Goal: Transaction & Acquisition: Purchase product/service

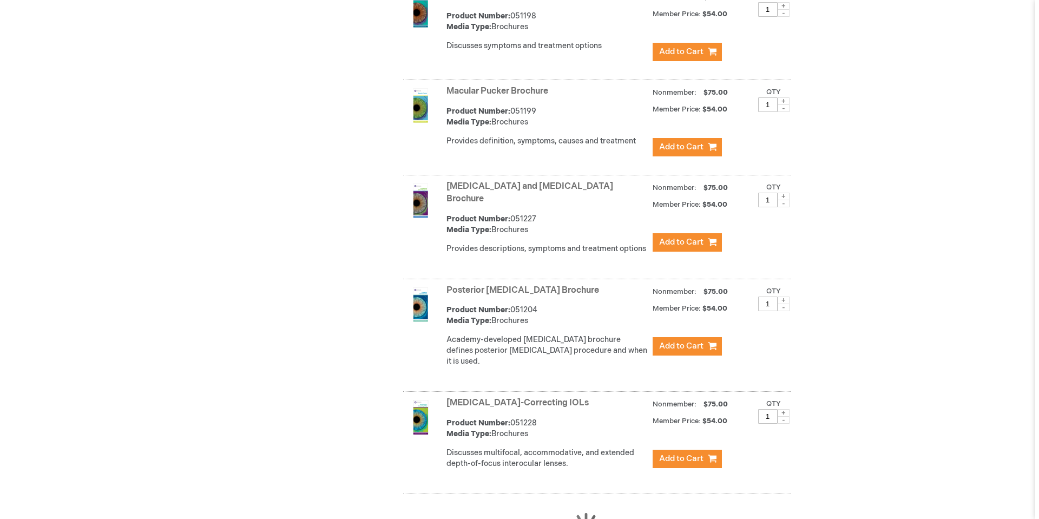
scroll to position [2967, 0]
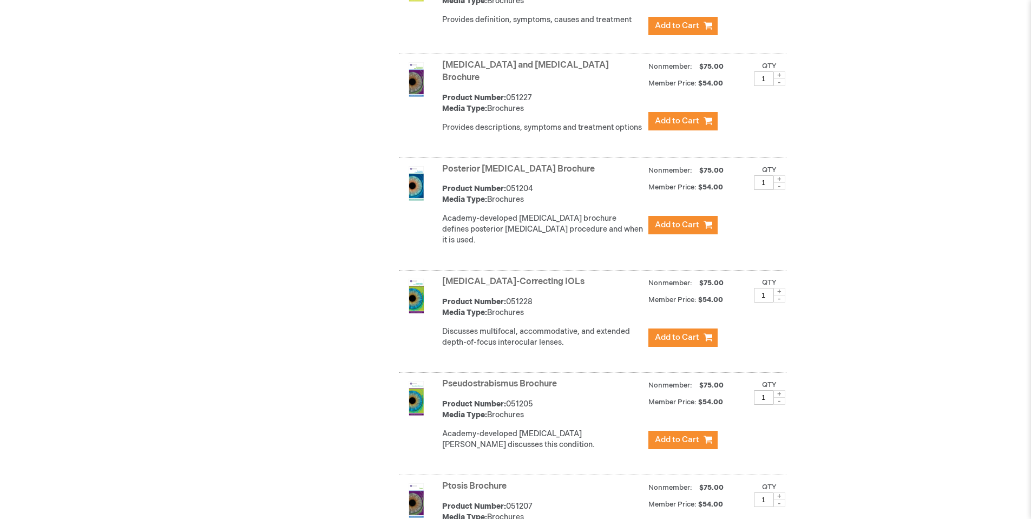
click at [782, 175] on span at bounding box center [779, 179] width 12 height 8
type input "2"
click at [687, 220] on span "Add to Cart" at bounding box center [677, 225] width 44 height 10
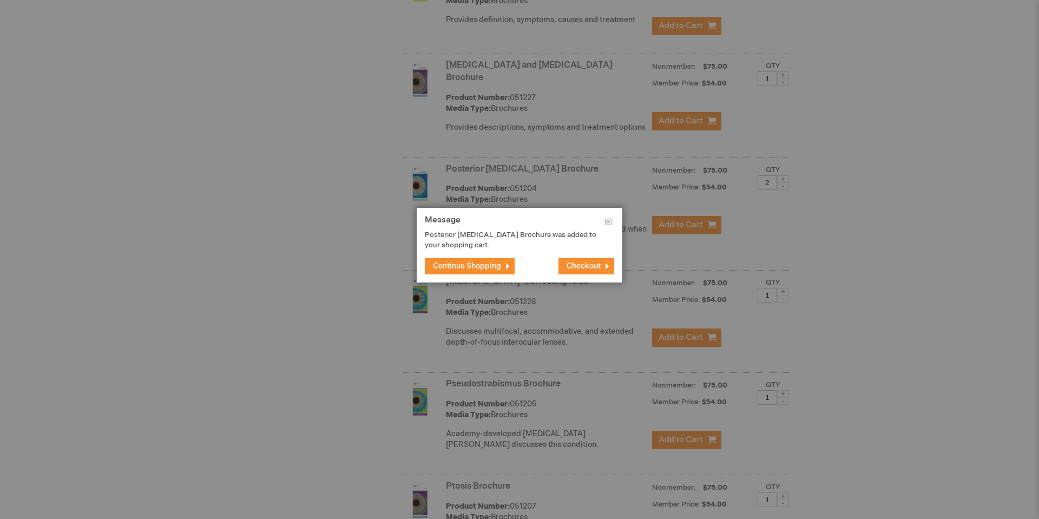
click at [603, 264] on button "Checkout" at bounding box center [587, 266] width 56 height 16
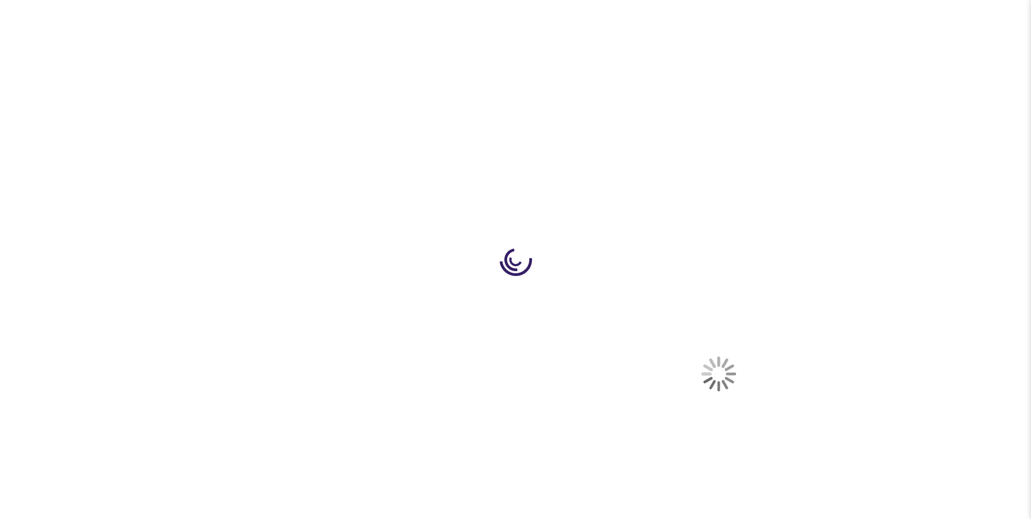
select select "US"
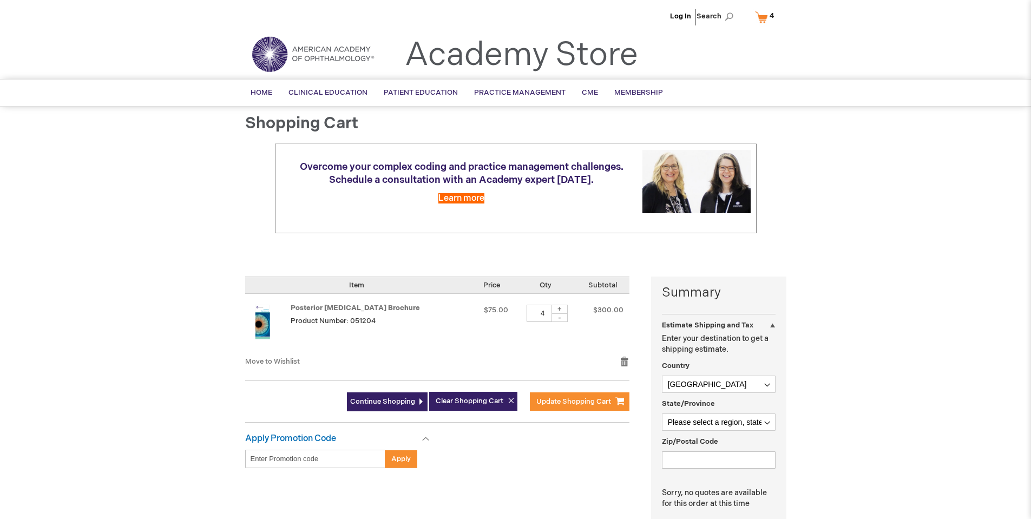
click at [761, 17] on link "My Cart 4 4 items" at bounding box center [767, 17] width 28 height 19
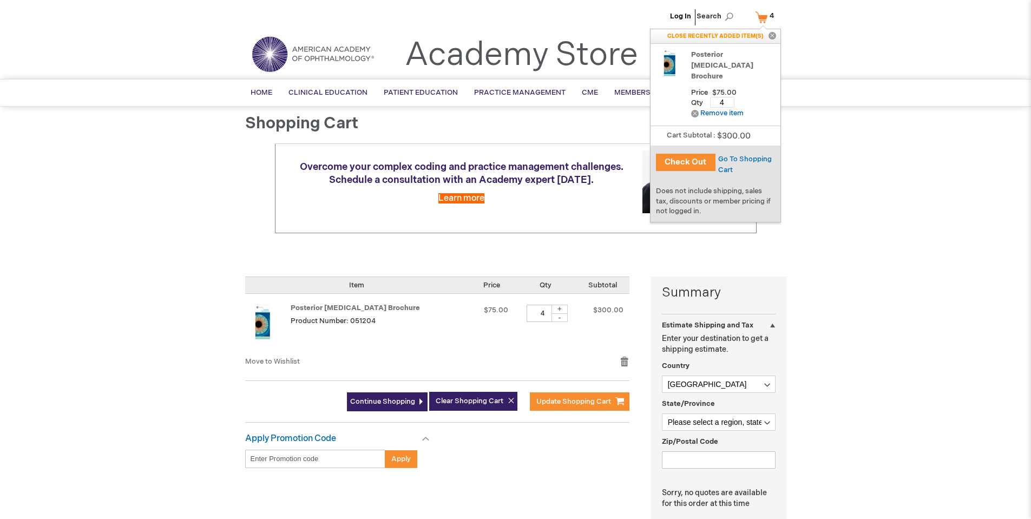
click at [723, 97] on input "4" at bounding box center [722, 102] width 24 height 11
click at [719, 97] on input "4" at bounding box center [722, 102] width 24 height 11
type input "2"
click at [755, 98] on span "Update" at bounding box center [756, 102] width 24 height 9
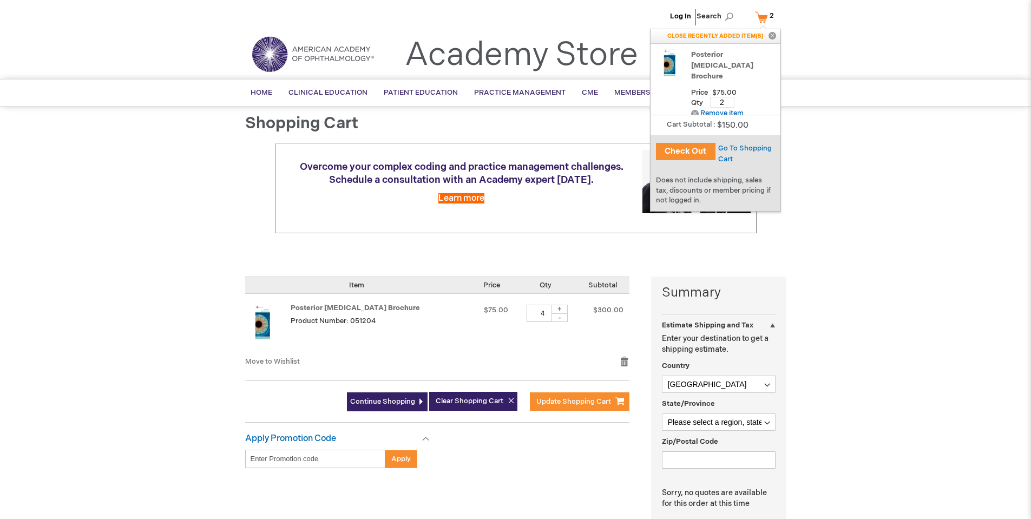
click at [686, 152] on button "Check Out" at bounding box center [686, 151] width 60 height 17
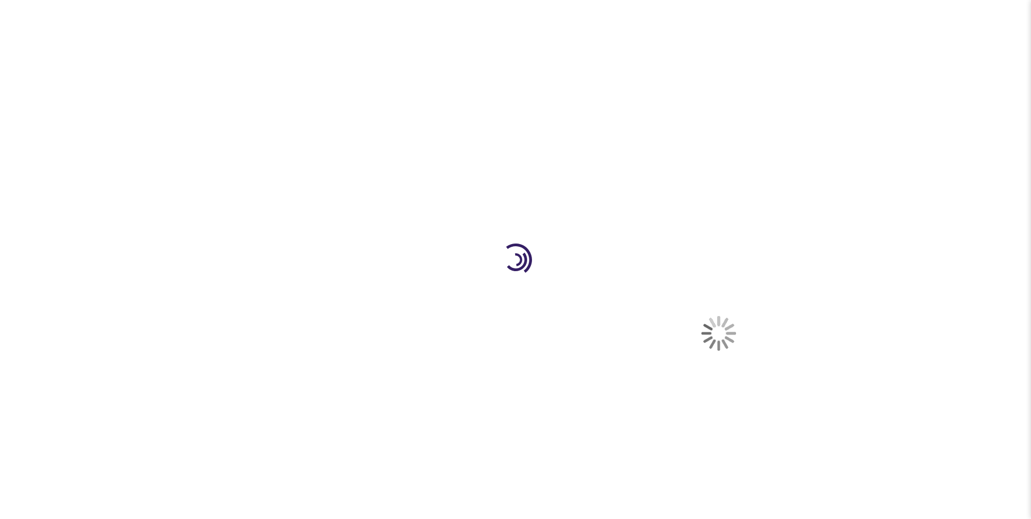
select select "US"
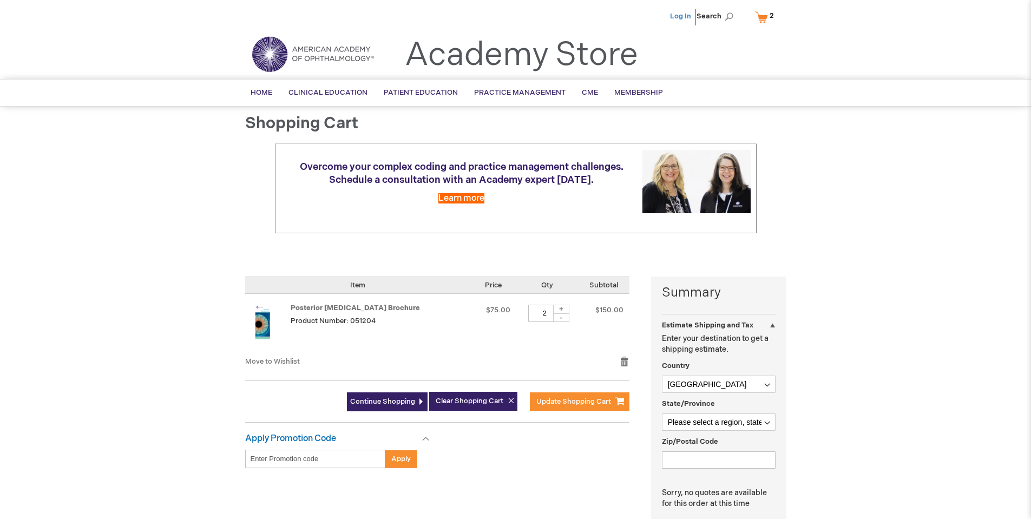
click at [675, 14] on link "Log In" at bounding box center [680, 16] width 21 height 9
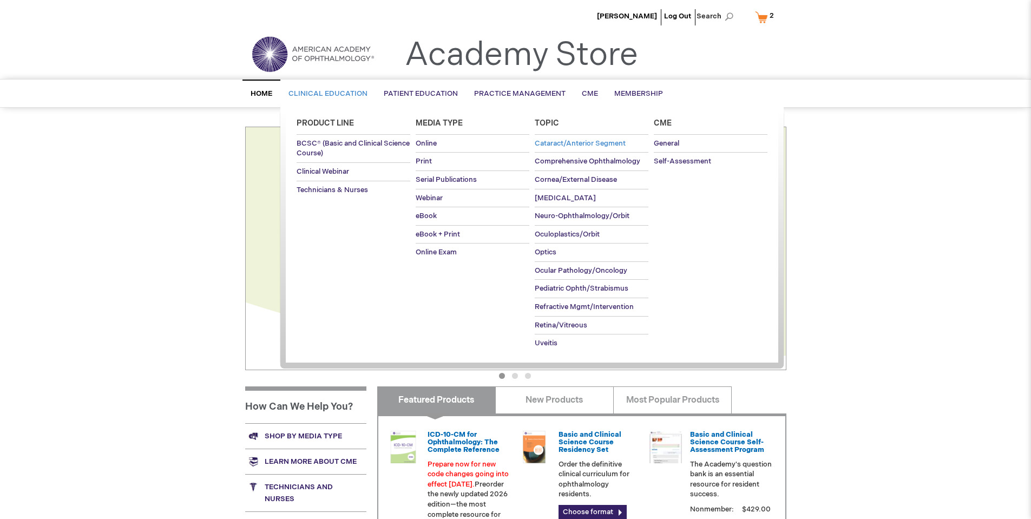
click at [553, 142] on span "Cataract/Anterior Segment" at bounding box center [580, 143] width 91 height 9
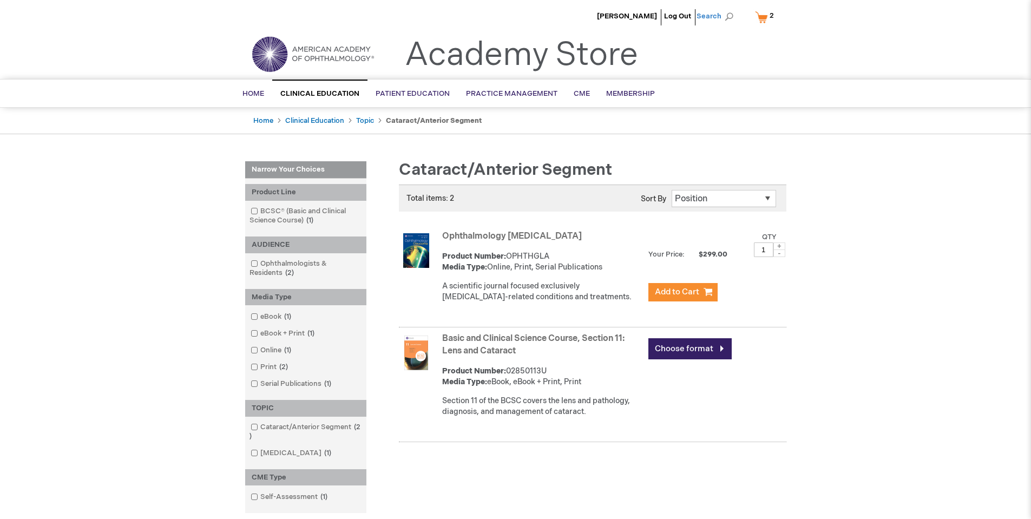
click at [718, 12] on span "Search" at bounding box center [717, 16] width 41 height 22
type input "brochures"
click at [725, 8] on button "Search" at bounding box center [729, 16] width 9 height 17
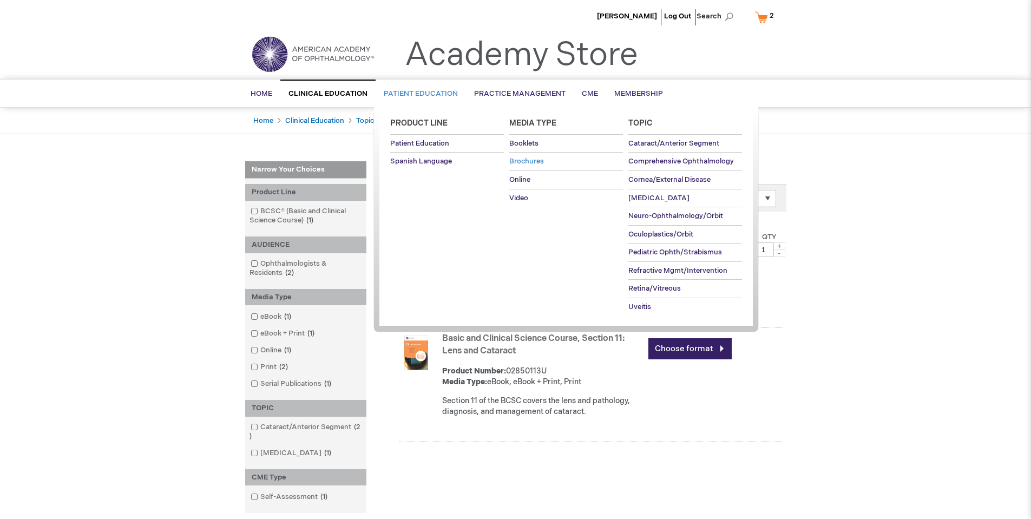
click at [518, 160] on span "Brochures" at bounding box center [526, 161] width 35 height 9
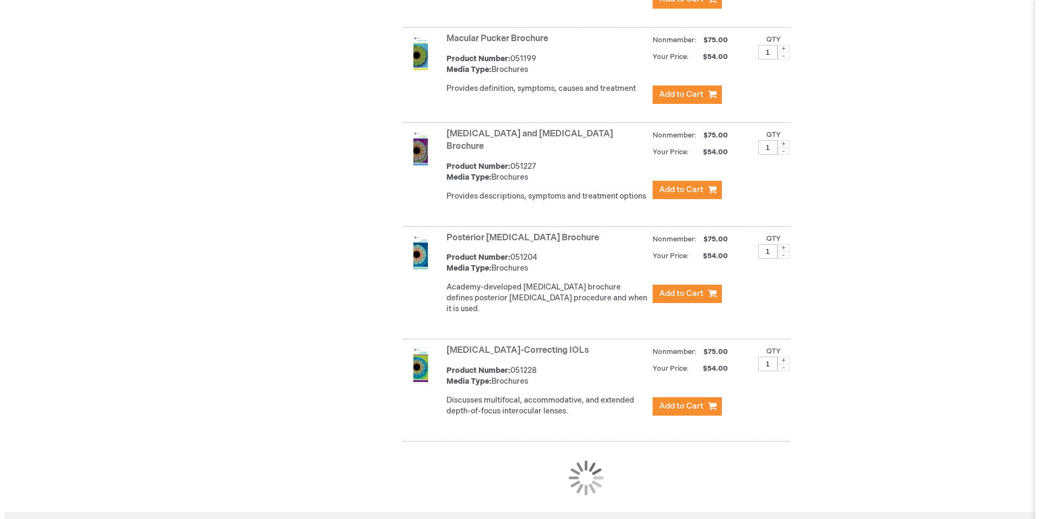
scroll to position [2894, 0]
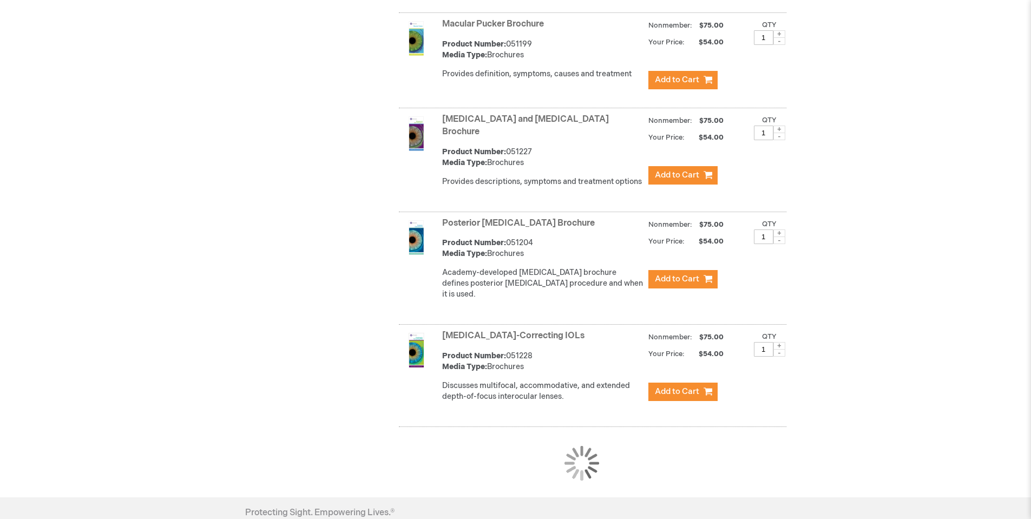
click at [781, 229] on span at bounding box center [779, 233] width 12 height 8
type input "2"
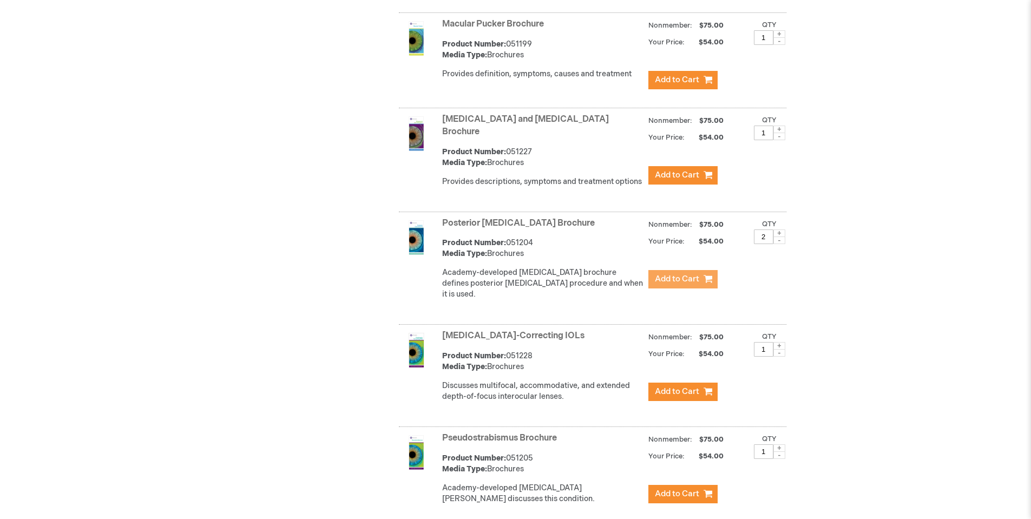
click at [685, 274] on span "Add to Cart" at bounding box center [677, 279] width 44 height 10
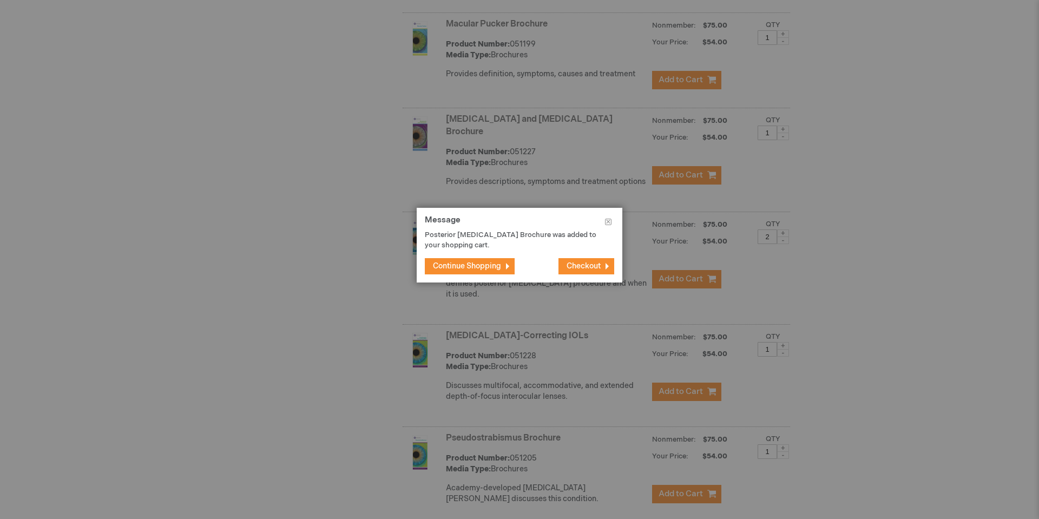
click at [571, 264] on span "Checkout" at bounding box center [584, 265] width 34 height 9
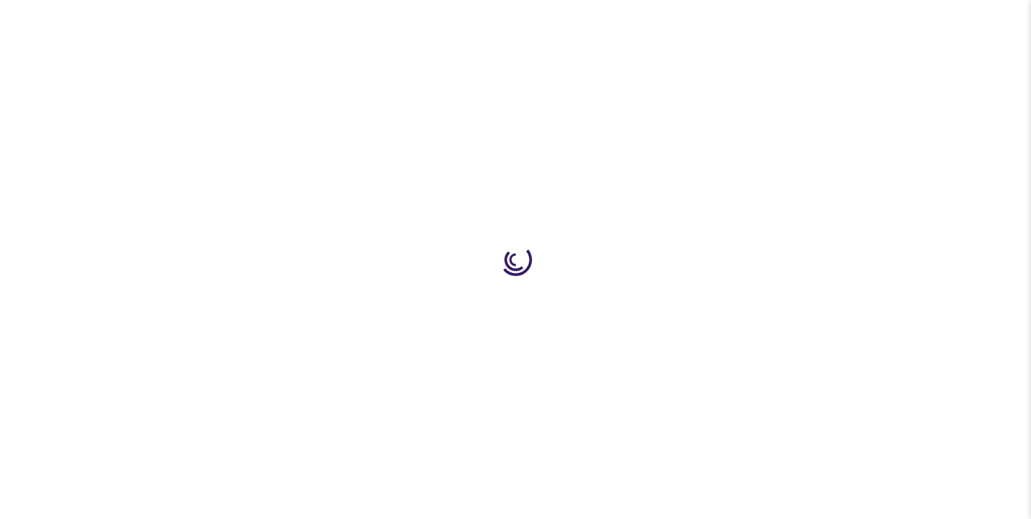
select select "US"
select select "54"
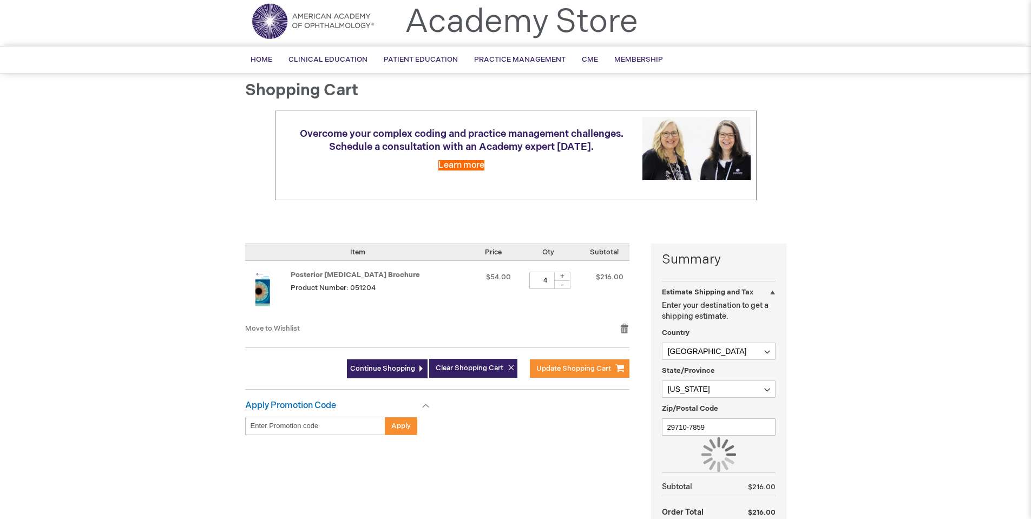
scroll to position [162, 0]
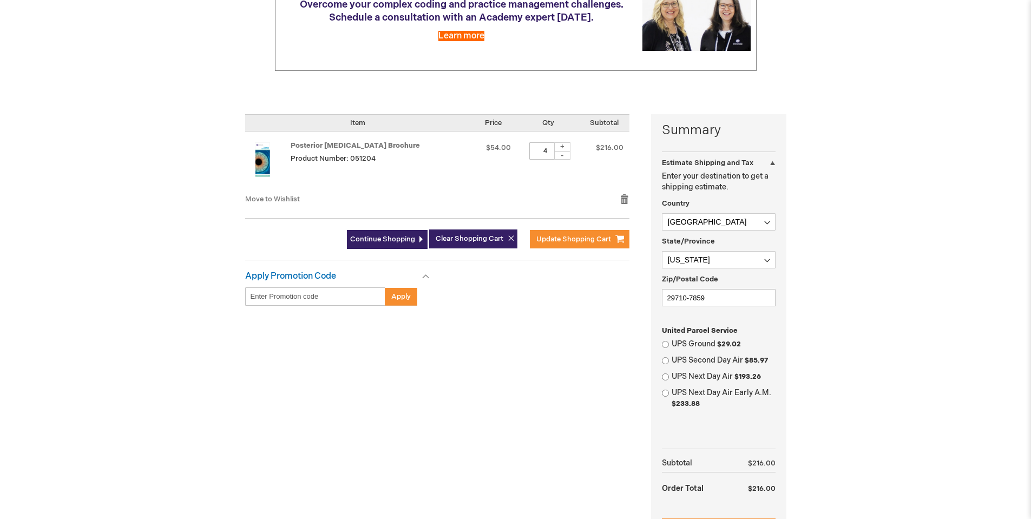
click at [556, 156] on div "-" at bounding box center [562, 155] width 16 height 9
type input "2"
click at [560, 235] on span "Update Shopping Cart" at bounding box center [573, 239] width 75 height 9
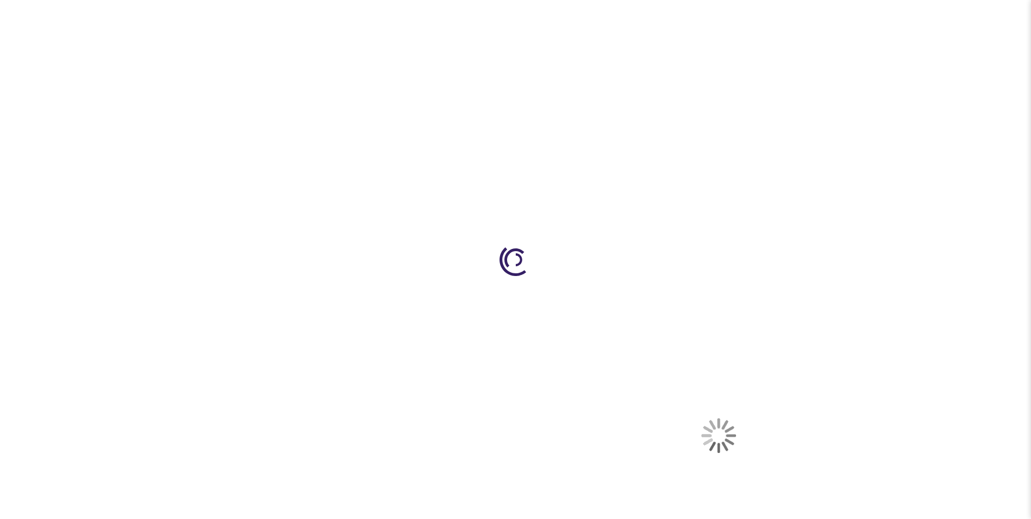
select select "US"
select select "54"
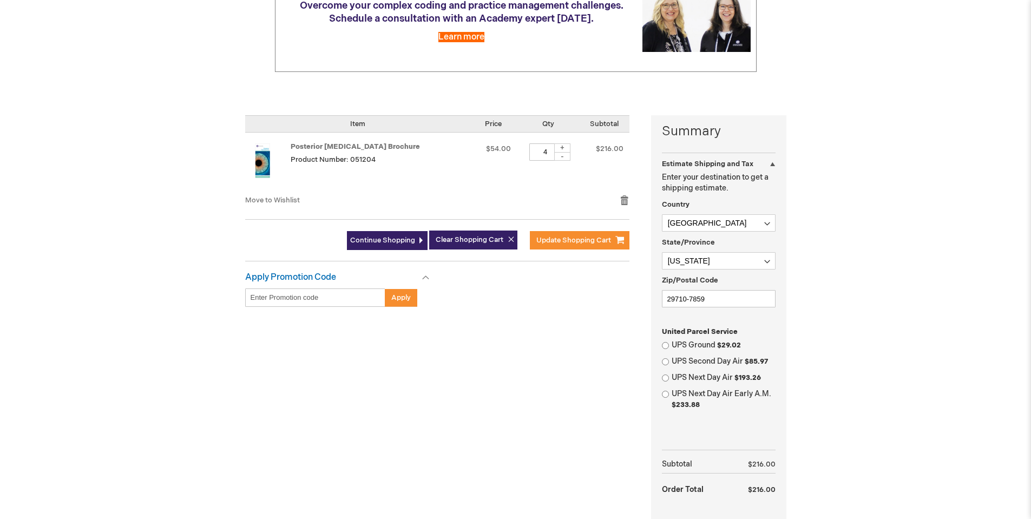
scroll to position [162, 0]
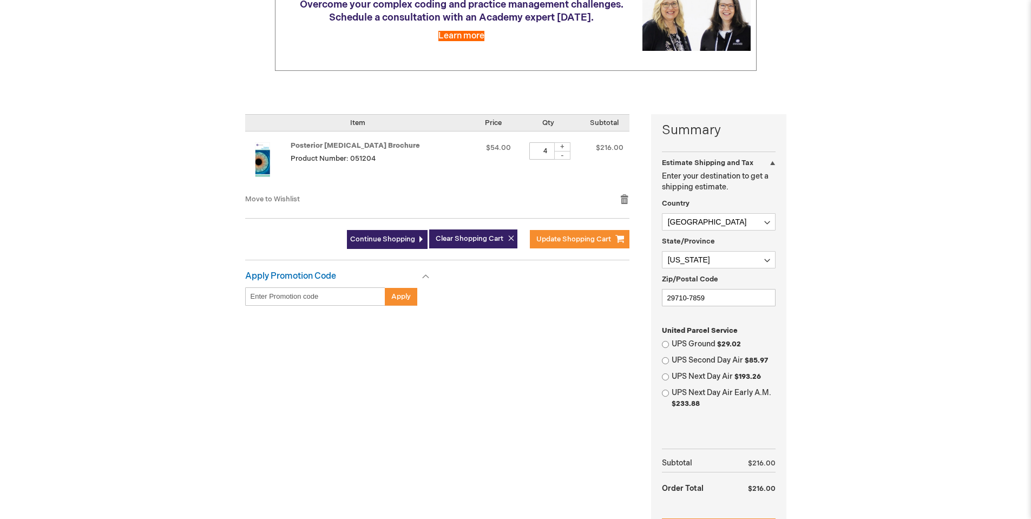
click at [559, 155] on div "-" at bounding box center [562, 155] width 16 height 9
type input "2"
click at [576, 239] on span "Update Shopping Cart" at bounding box center [573, 239] width 75 height 9
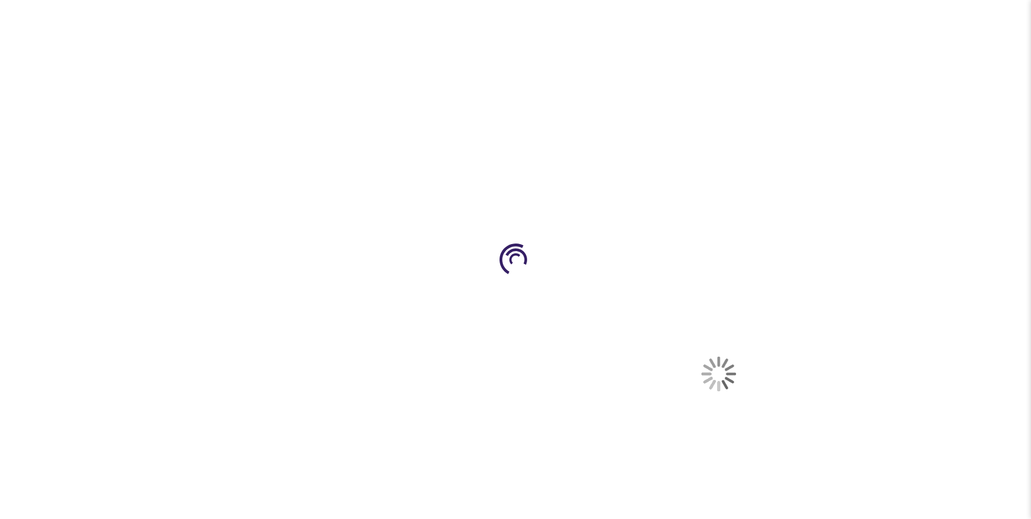
select select "US"
select select "54"
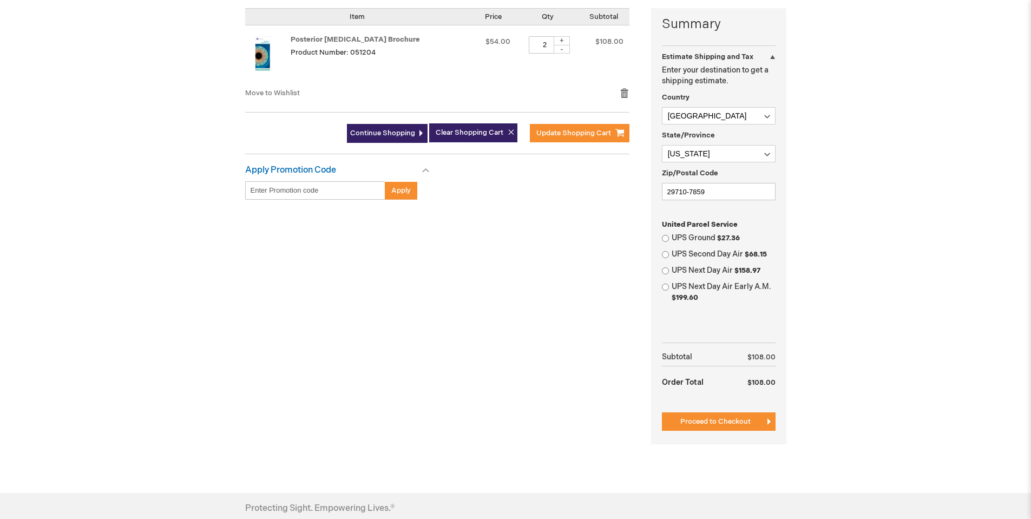
scroll to position [271, 0]
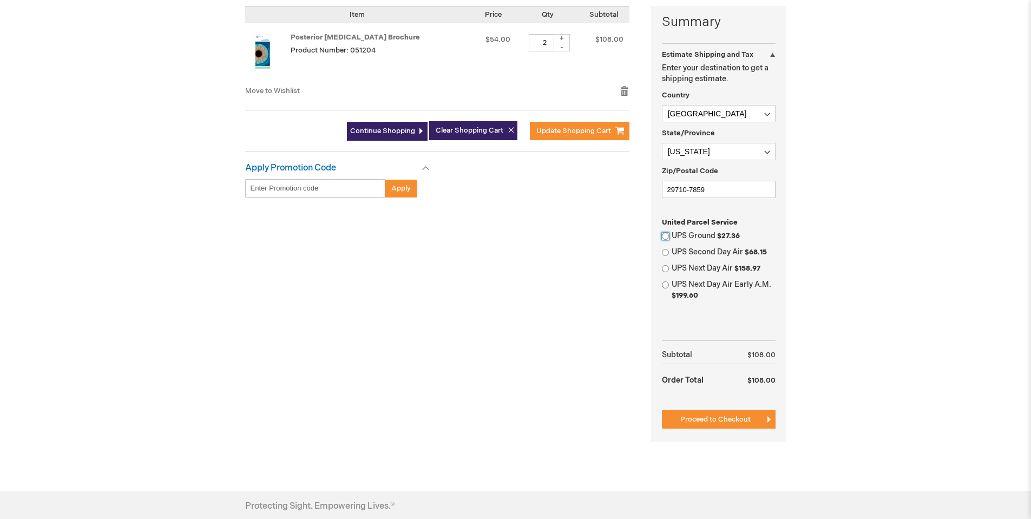
click at [664, 238] on input "UPS Ground $27.36" at bounding box center [665, 236] width 7 height 7
radio input "true"
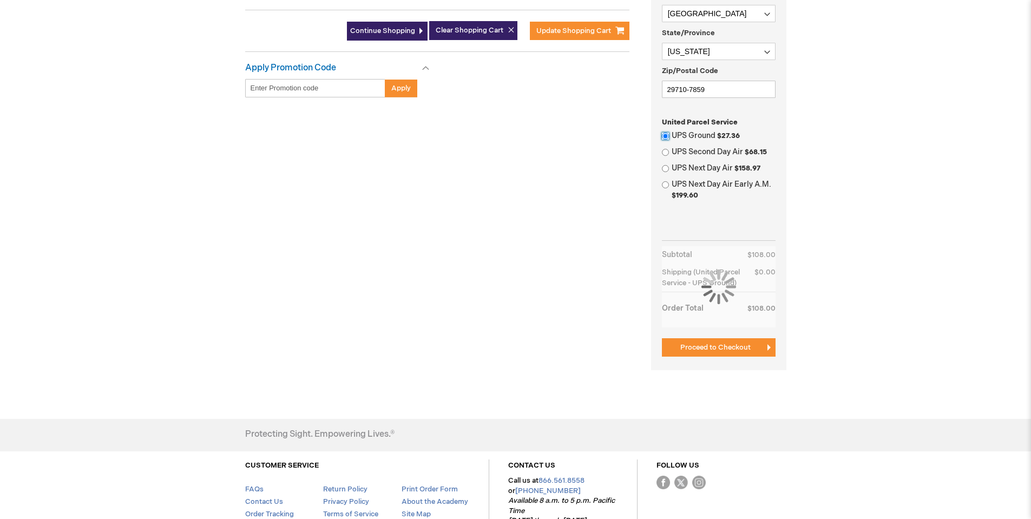
scroll to position [379, 0]
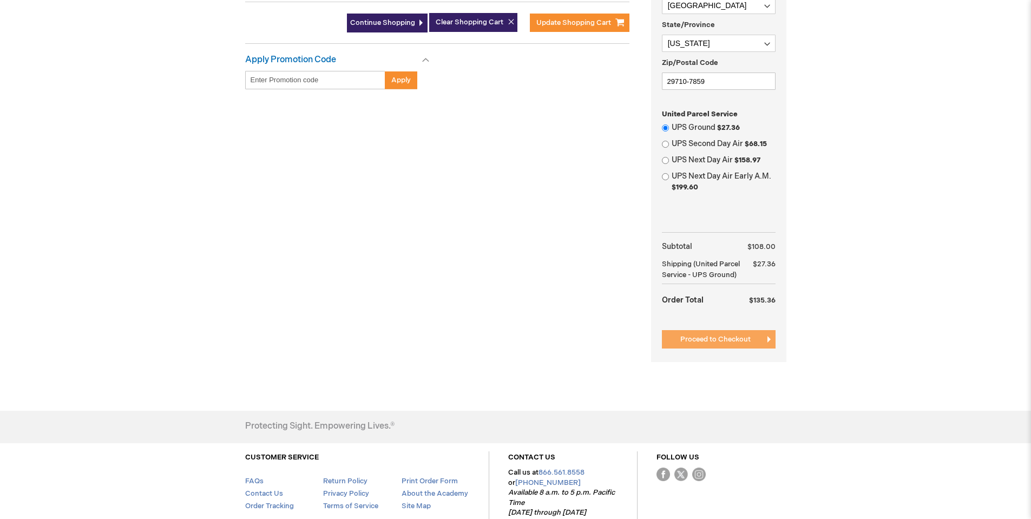
click at [717, 344] on span "Proceed to Checkout" at bounding box center [715, 339] width 70 height 9
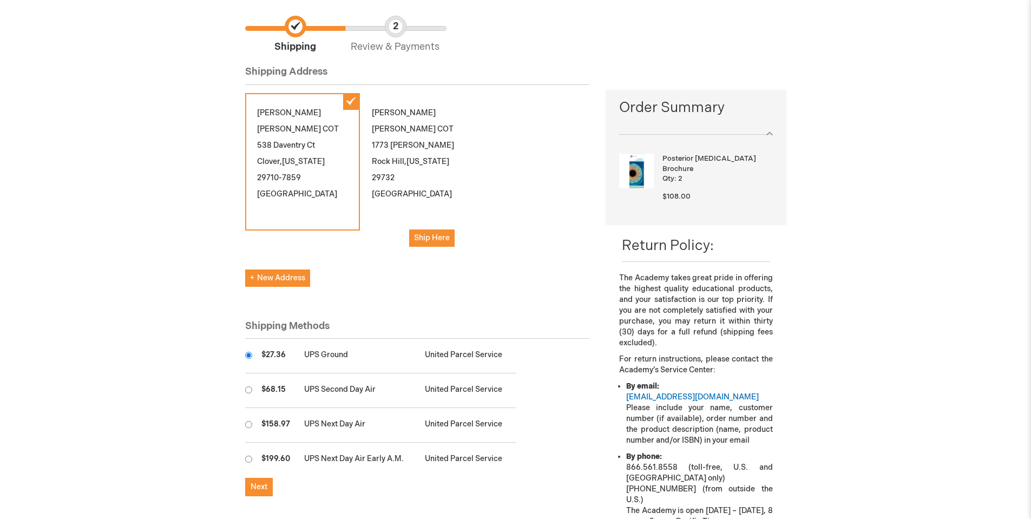
scroll to position [108, 0]
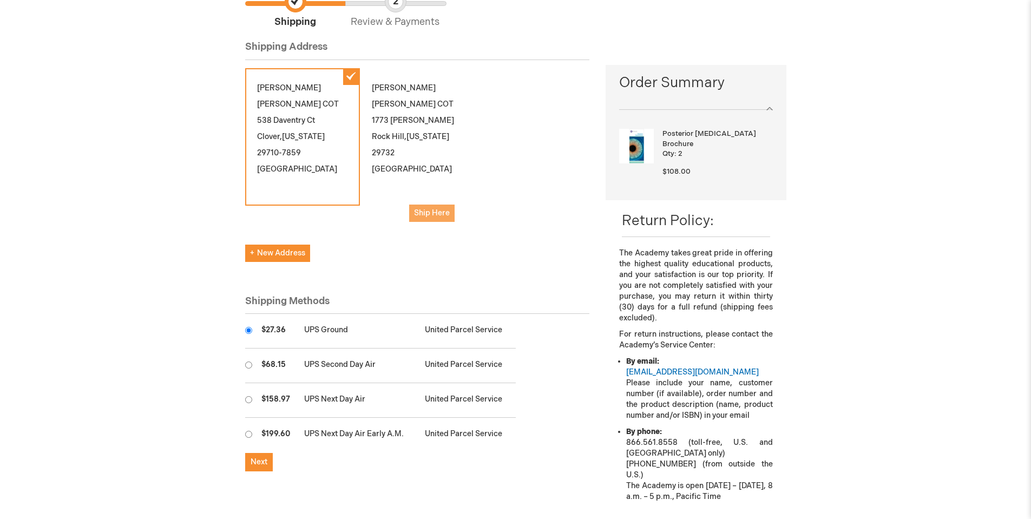
click at [430, 208] on span "Ship Here" at bounding box center [432, 212] width 36 height 9
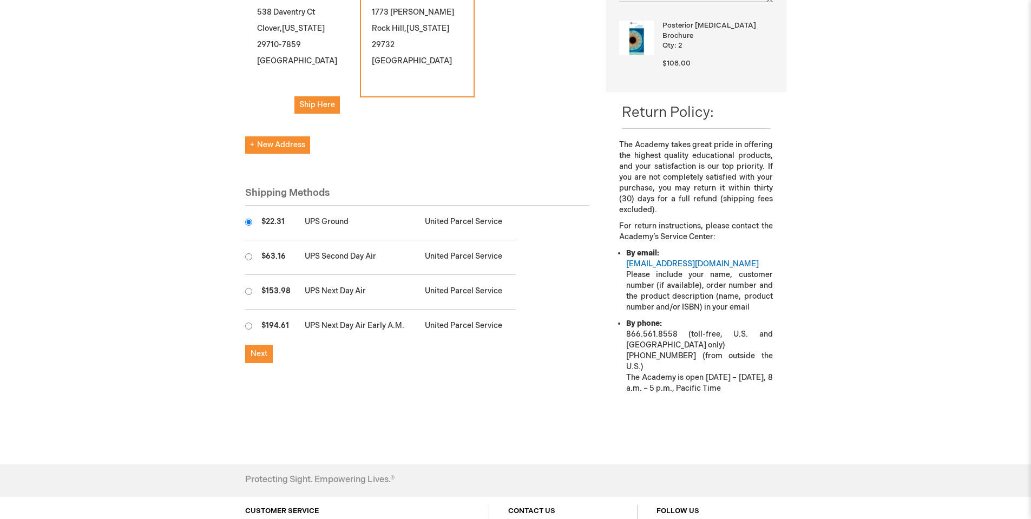
scroll to position [271, 0]
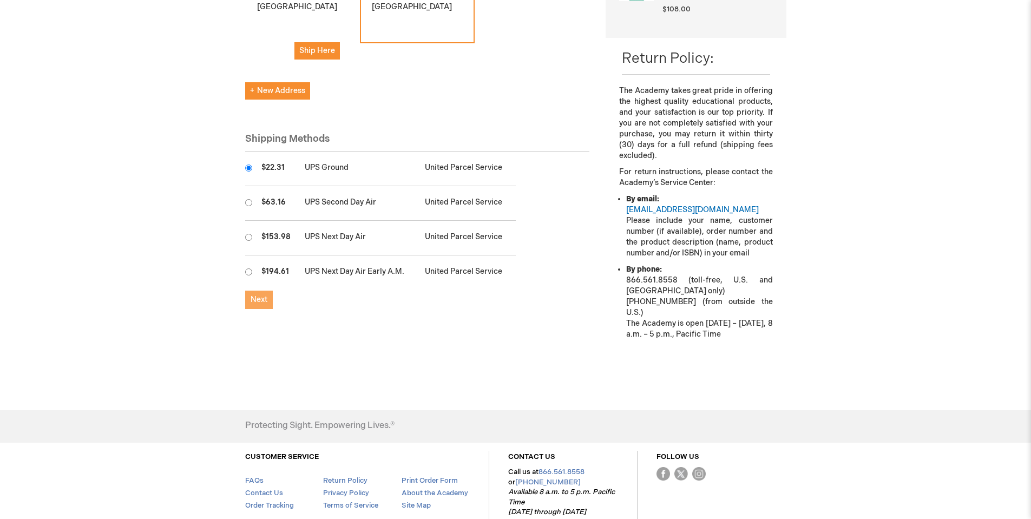
click at [264, 295] on span "Next" at bounding box center [259, 299] width 17 height 9
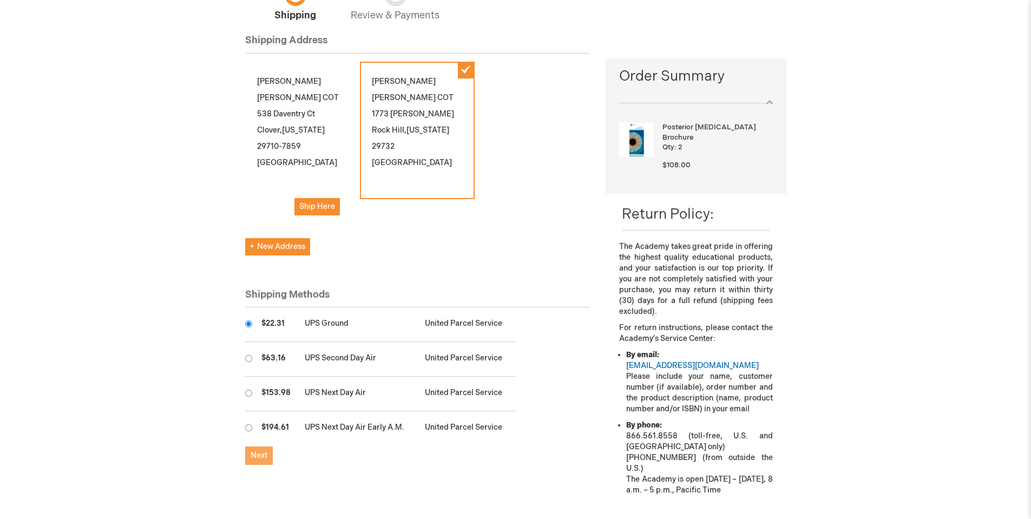
scroll to position [162, 0]
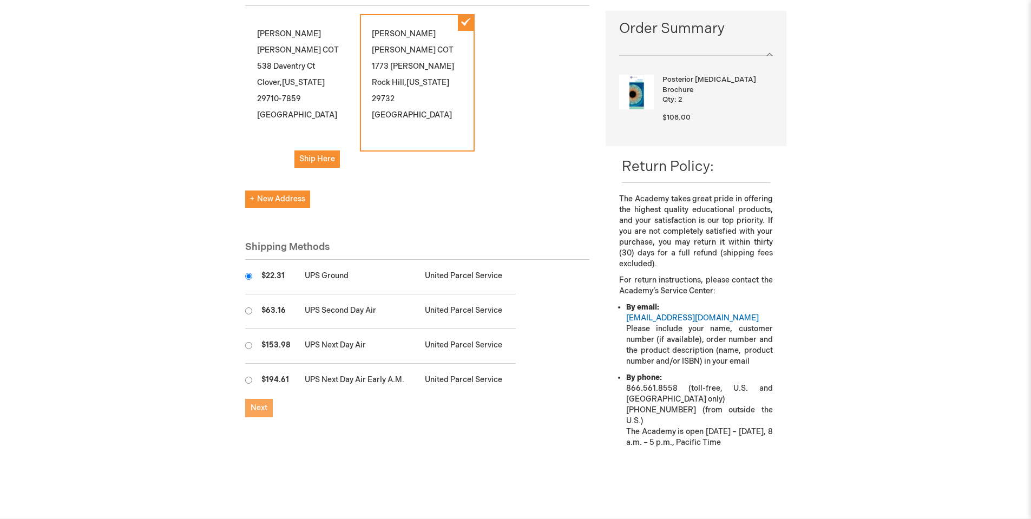
click at [264, 399] on button "Next" at bounding box center [259, 408] width 28 height 18
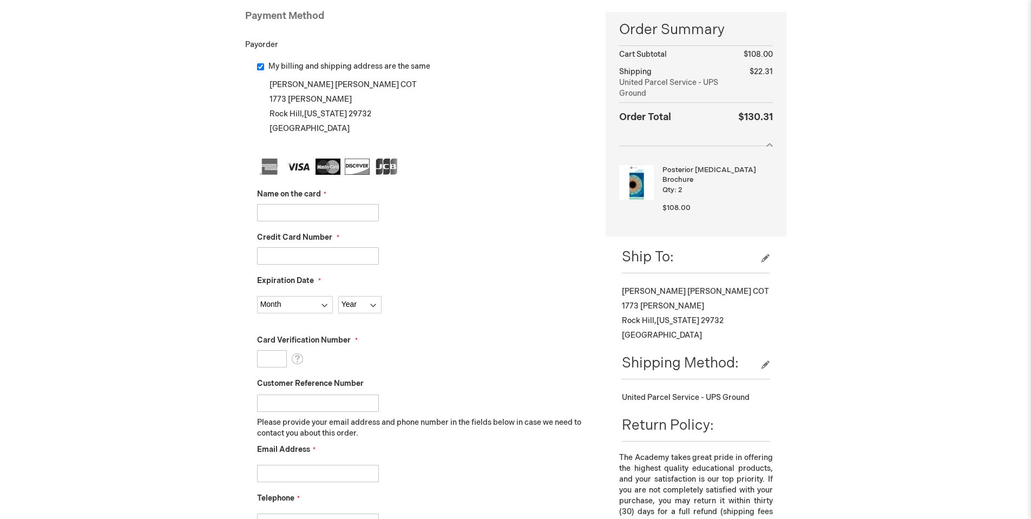
scroll to position [162, 0]
click at [281, 209] on input "Name on the card" at bounding box center [318, 211] width 122 height 17
type input "[PERSON_NAME]"
type input "[CREDIT_CARD_NUMBER]"
click at [270, 307] on select "Month [DATE] - [DATE] - [DATE] - [DATE] - [DATE] - [DATE] - [DATE] - [DATE] - […" at bounding box center [295, 303] width 76 height 17
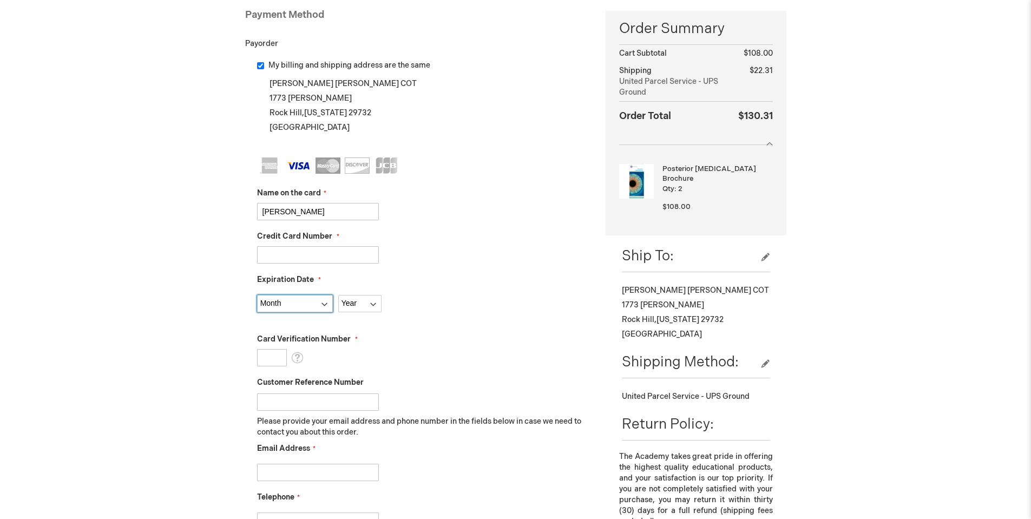
select select "4"
click at [257, 295] on select "Month [DATE] - [DATE] - [DATE] - [DATE] - [DATE] - [DATE] - [DATE] - [DATE] - […" at bounding box center [295, 303] width 76 height 17
click at [365, 293] on div "Month [DATE] - [DATE] - [DATE] - [DATE] - [DATE] - [DATE] - [DATE] - [DATE] - […" at bounding box center [423, 301] width 333 height 23
click at [367, 305] on select "Year [DATE] 2026 2027 2028 2029 2030 2031 2032 2033 2034 2035" at bounding box center [359, 303] width 43 height 17
select select "2029"
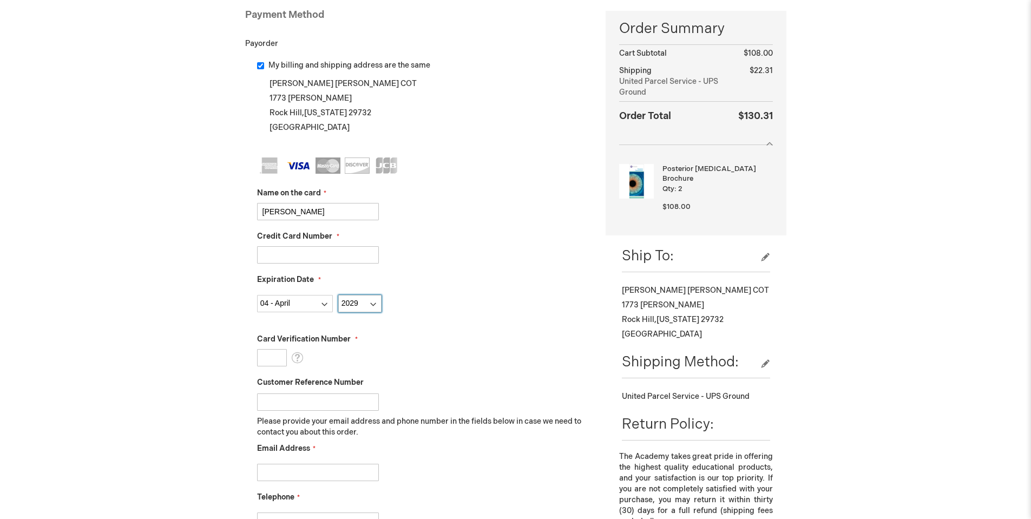
click at [338, 295] on select "Year [DATE] 2026 2027 2028 2029 2030 2031 2032 2033 2034 2035" at bounding box center [359, 303] width 43 height 17
click at [274, 358] on input "Card Verification Number" at bounding box center [272, 357] width 30 height 17
type input "494"
click at [277, 404] on input "Customer Reference Number" at bounding box center [318, 401] width 122 height 17
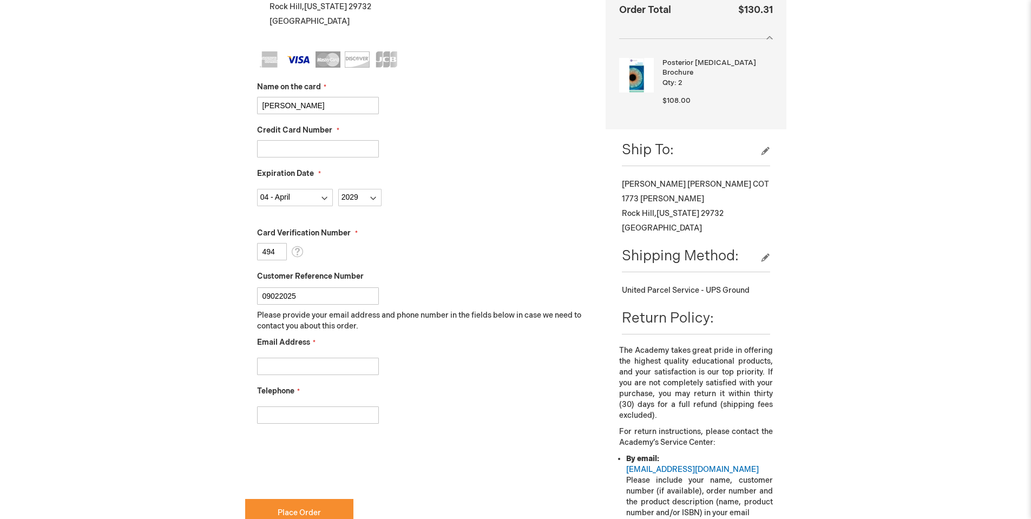
scroll to position [271, 0]
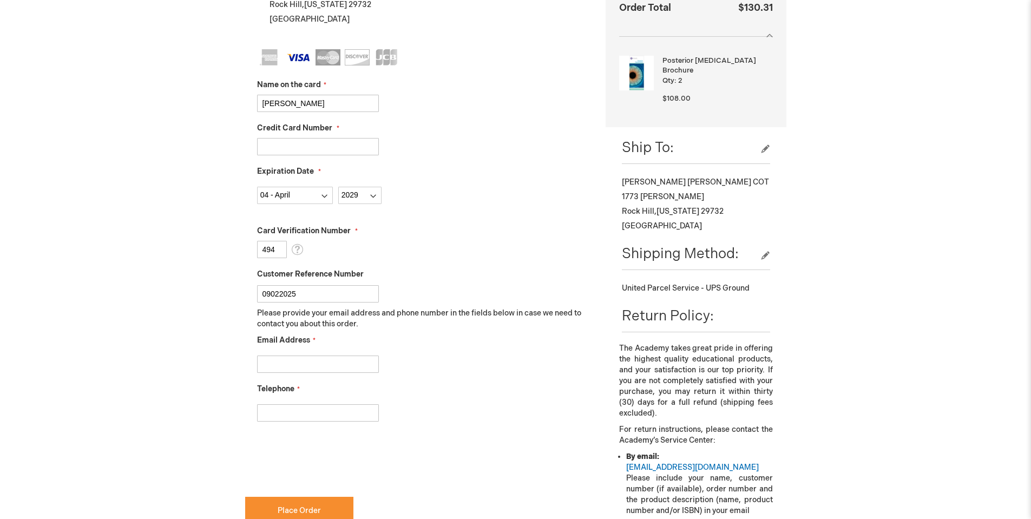
type input "09022025"
click at [305, 360] on input "Email Address" at bounding box center [318, 364] width 122 height 17
type input "klauritzen@rockhilleye.com"
click at [319, 419] on input "Telephone" at bounding box center [318, 412] width 122 height 17
type input "8039815614"
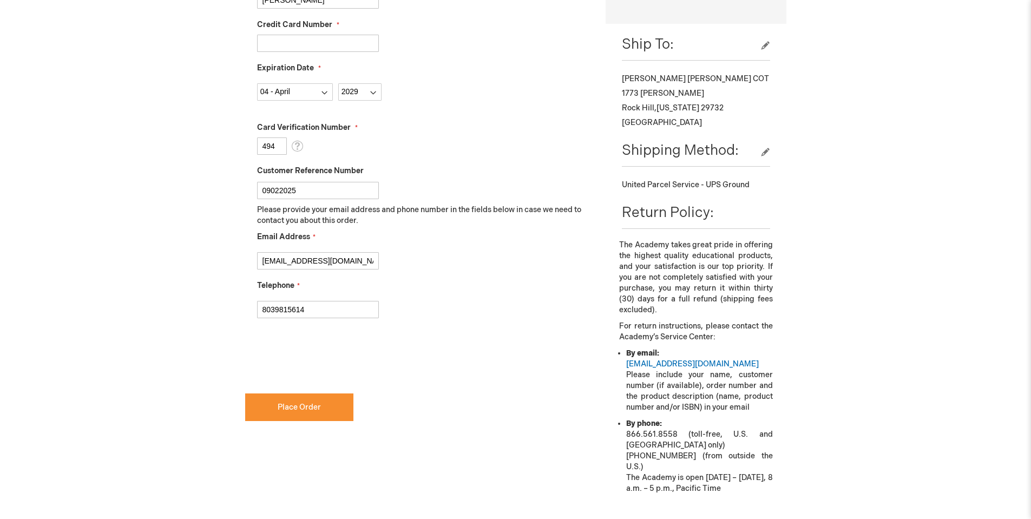
scroll to position [379, 0]
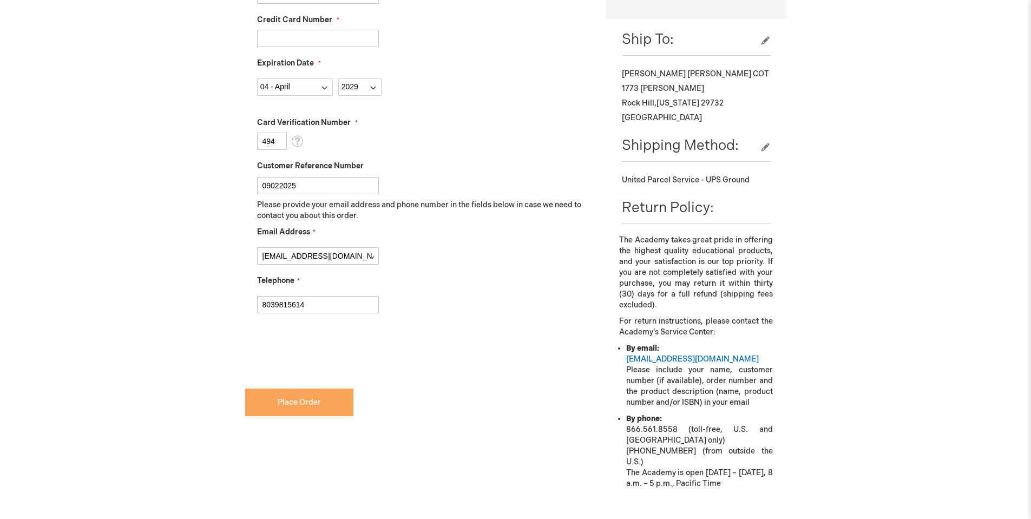
checkbox input "true"
click at [303, 397] on button "Place Order" at bounding box center [299, 403] width 108 height 28
